Goal: Information Seeking & Learning: Learn about a topic

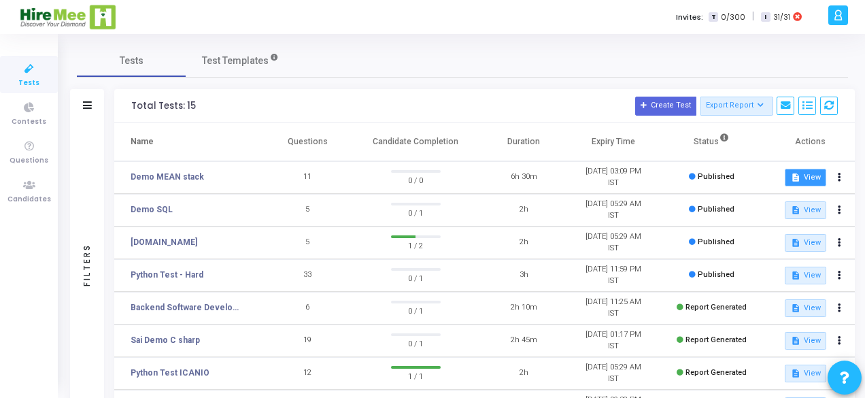
click at [803, 176] on button "description View" at bounding box center [805, 178] width 41 height 18
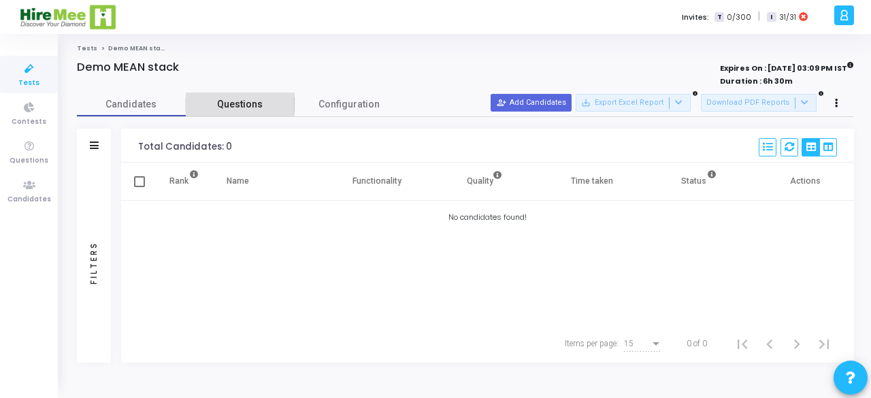
click at [241, 101] on span "Questions" at bounding box center [240, 104] width 109 height 14
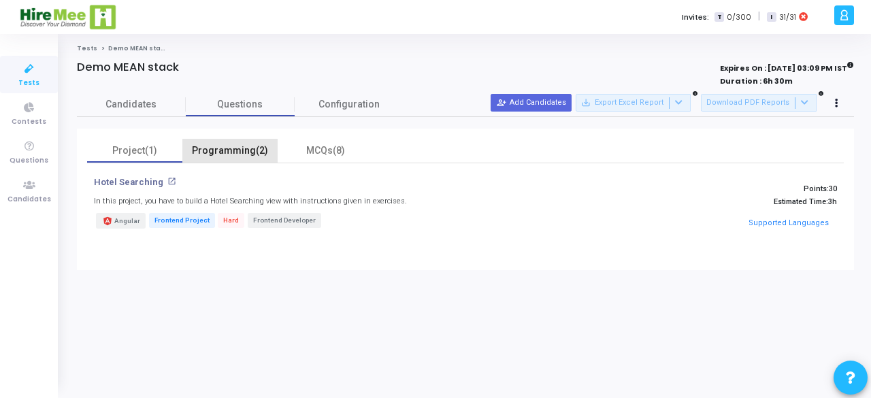
click at [236, 150] on div "Programming(2)" at bounding box center [229, 151] width 79 height 14
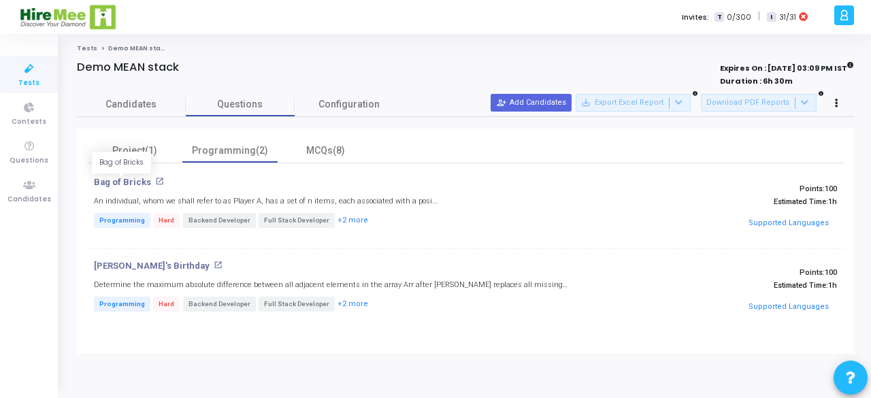
click at [122, 182] on p "Bag of Bricks" at bounding box center [122, 182] width 57 height 11
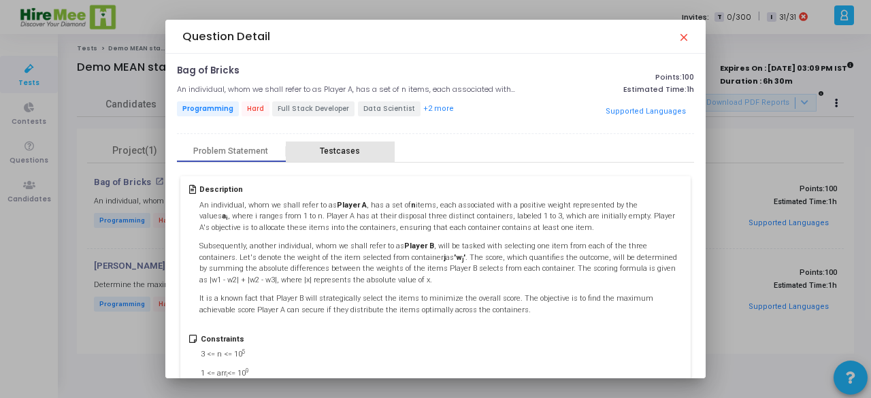
click at [342, 147] on div "Testcases" at bounding box center [340, 151] width 40 height 10
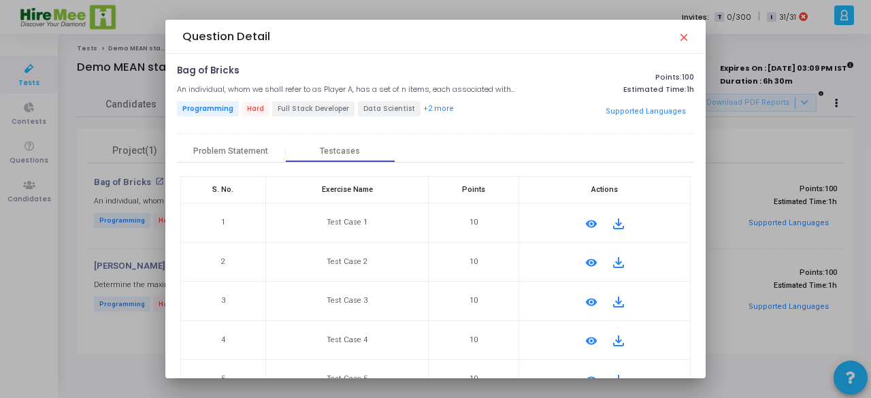
click at [684, 37] on mat-icon "close" at bounding box center [683, 36] width 11 height 11
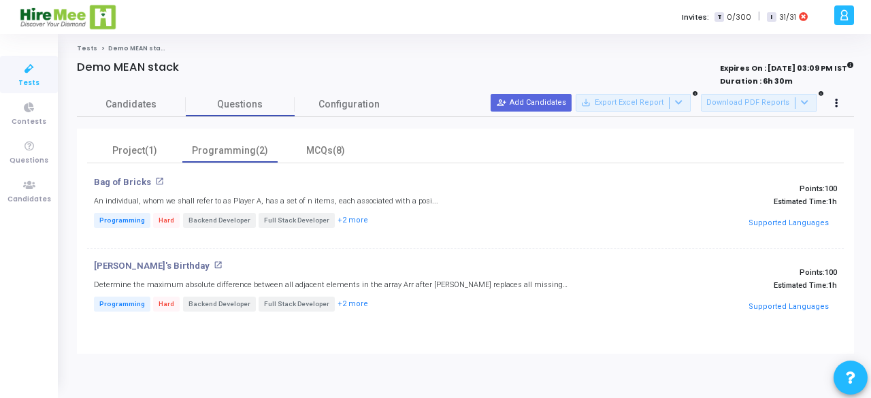
click at [702, 199] on p "Estimated Time: 1h" at bounding box center [717, 201] width 239 height 9
